Goal: Navigation & Orientation: Find specific page/section

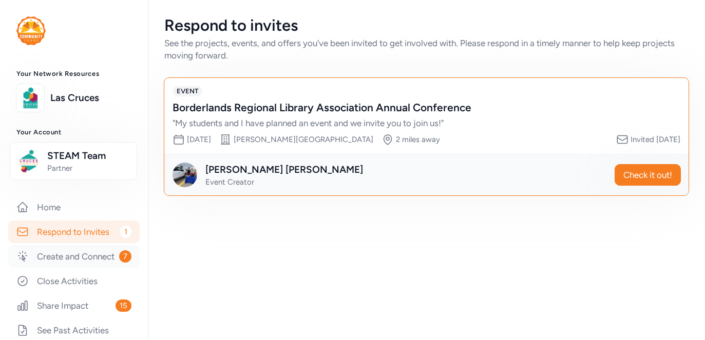
click at [98, 256] on link "Create and Connect 7" at bounding box center [73, 256] width 131 height 23
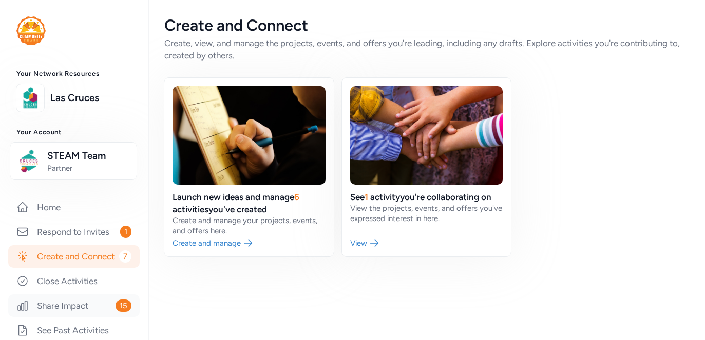
click at [92, 300] on link "Share Impact 15" at bounding box center [73, 306] width 131 height 23
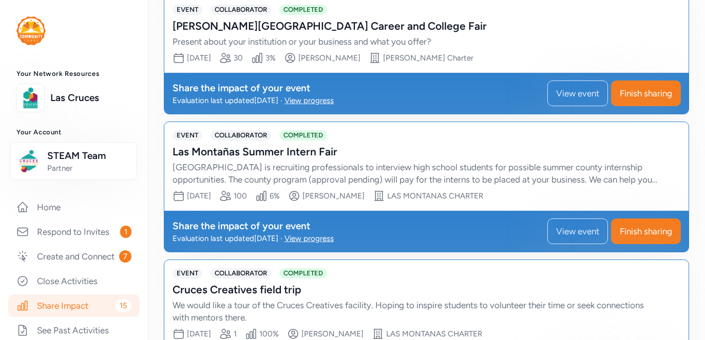
scroll to position [1838, 0]
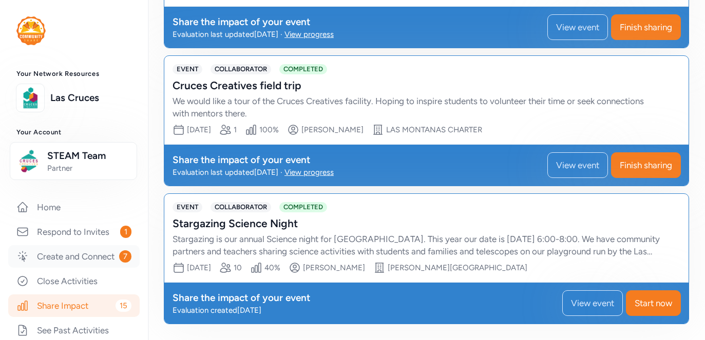
click at [100, 255] on link "Create and Connect 7" at bounding box center [73, 256] width 131 height 23
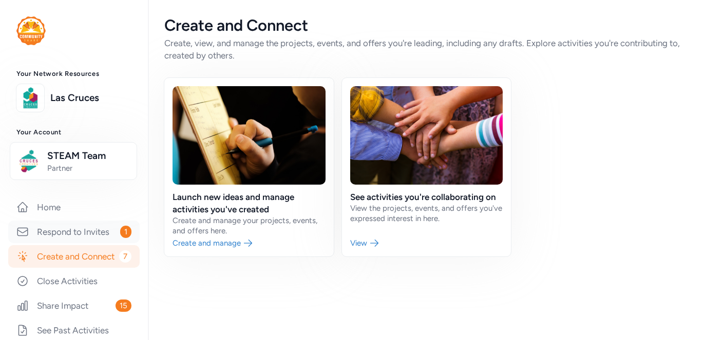
click at [93, 237] on link "Respond to Invites 1" at bounding box center [73, 232] width 131 height 23
